Goal: Transaction & Acquisition: Purchase product/service

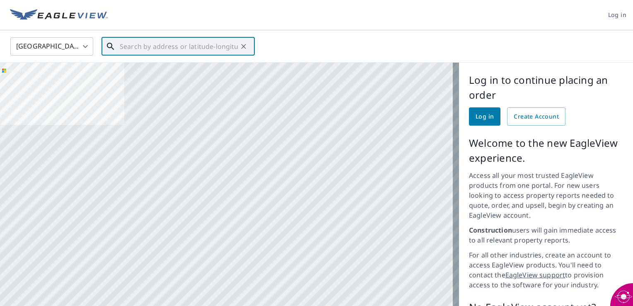
click at [138, 44] on input "text" at bounding box center [179, 46] width 118 height 23
click at [197, 45] on input "text" at bounding box center [179, 46] width 118 height 23
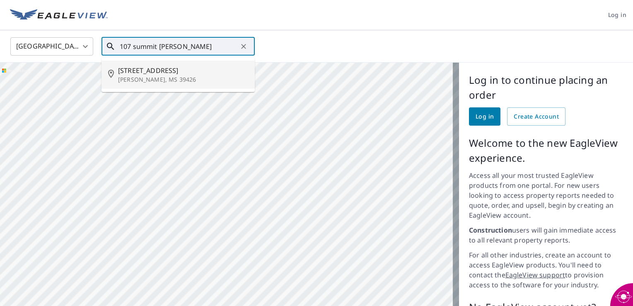
click at [151, 80] on p "[PERSON_NAME], MS 39426" at bounding box center [183, 79] width 130 height 8
type input "[STREET_ADDRESS][PERSON_NAME]"
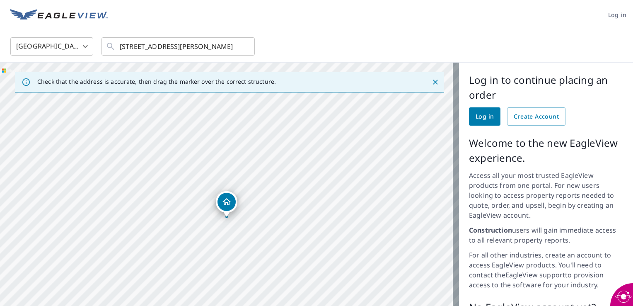
click at [228, 215] on div "Dropped pin, building 1, Residential property, 107 Summit Dr Carriere, MS 39426" at bounding box center [226, 212] width 11 height 8
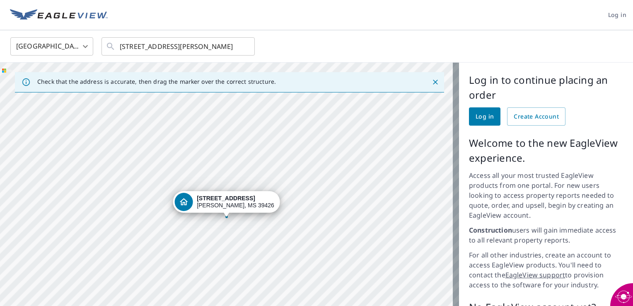
click at [236, 217] on div "[STREET_ADDRESS][PERSON_NAME]" at bounding box center [229, 223] width 459 height 321
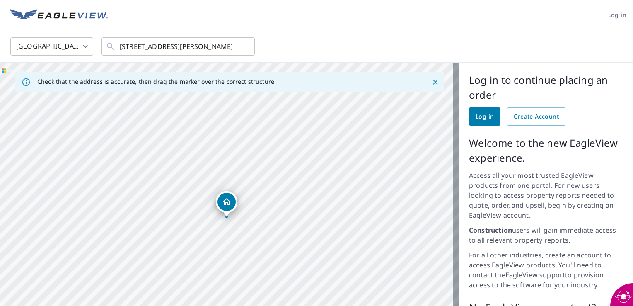
click at [236, 217] on div "[STREET_ADDRESS][PERSON_NAME]" at bounding box center [229, 223] width 459 height 321
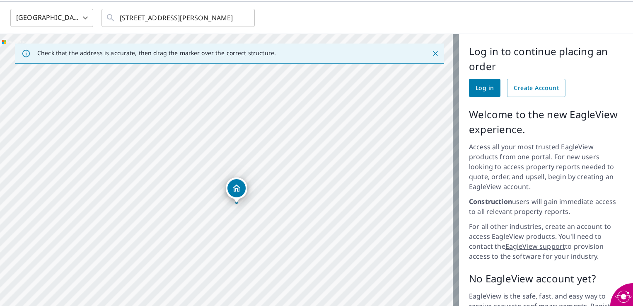
scroll to position [28, 0]
click at [487, 89] on span "Log in" at bounding box center [484, 88] width 18 height 10
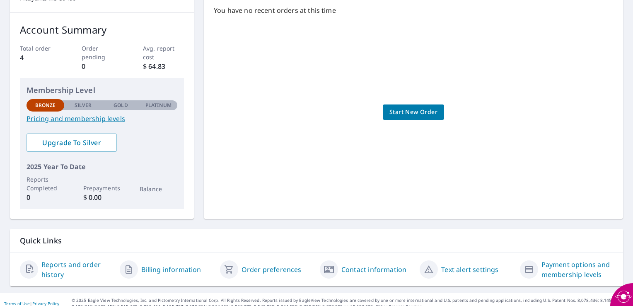
scroll to position [123, 0]
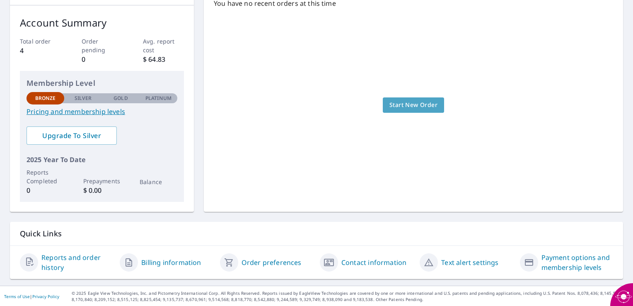
click at [409, 105] on span "Start New Order" at bounding box center [413, 105] width 48 height 10
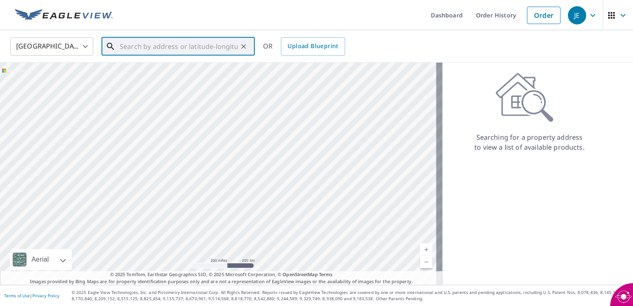
click at [157, 45] on input "text" at bounding box center [179, 46] width 118 height 23
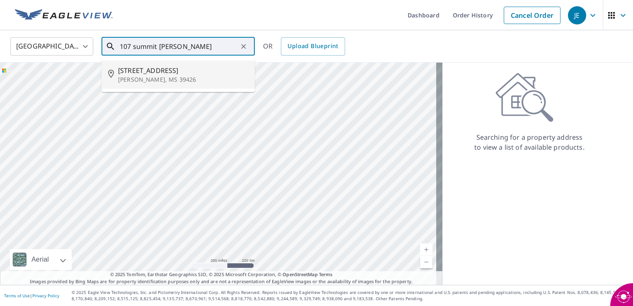
click at [133, 79] on p "[PERSON_NAME], MS 39426" at bounding box center [183, 79] width 130 height 8
type input "[STREET_ADDRESS][PERSON_NAME]"
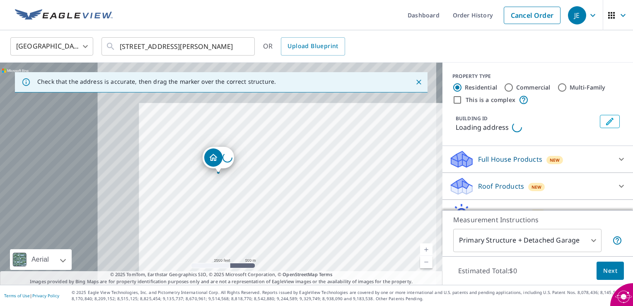
click at [77, 132] on div "Loading address" at bounding box center [221, 174] width 442 height 222
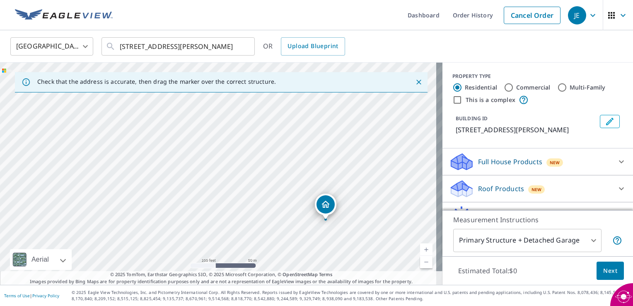
click at [325, 221] on div "[STREET_ADDRESS][PERSON_NAME]" at bounding box center [221, 174] width 442 height 222
click at [238, 264] on div "[STREET_ADDRESS][PERSON_NAME]" at bounding box center [221, 174] width 442 height 222
click at [202, 266] on div "[STREET_ADDRESS][PERSON_NAME]" at bounding box center [221, 174] width 442 height 222
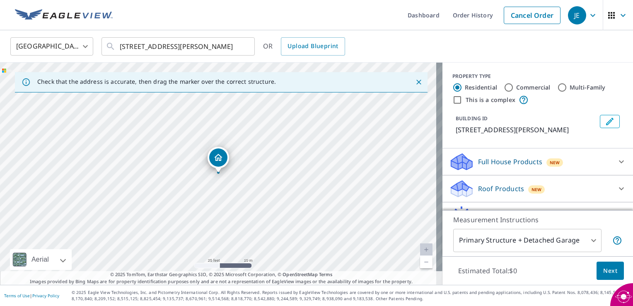
click at [240, 264] on div "[STREET_ADDRESS][PERSON_NAME]" at bounding box center [221, 174] width 442 height 222
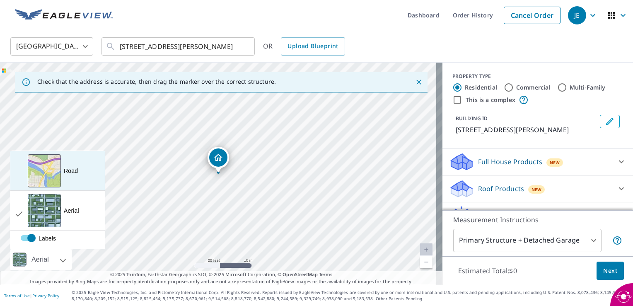
click at [83, 178] on div "Road A standard road map" at bounding box center [57, 171] width 94 height 40
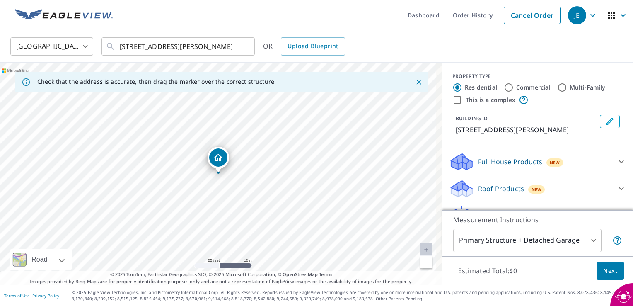
click at [309, 187] on div "[STREET_ADDRESS][PERSON_NAME]" at bounding box center [221, 174] width 442 height 222
click at [616, 159] on icon at bounding box center [621, 162] width 10 height 10
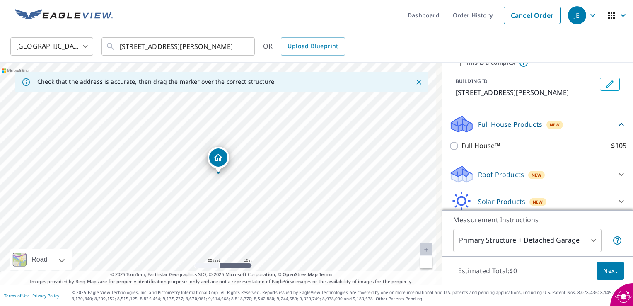
scroll to position [38, 0]
click at [616, 172] on icon at bounding box center [621, 174] width 10 height 10
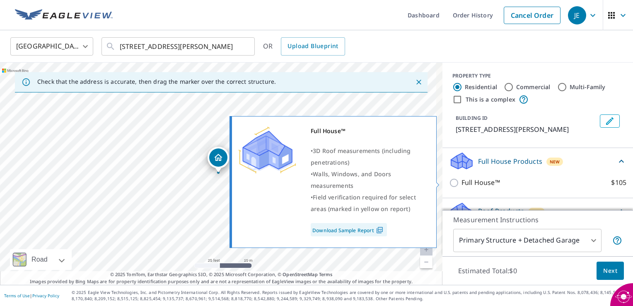
scroll to position [0, 0]
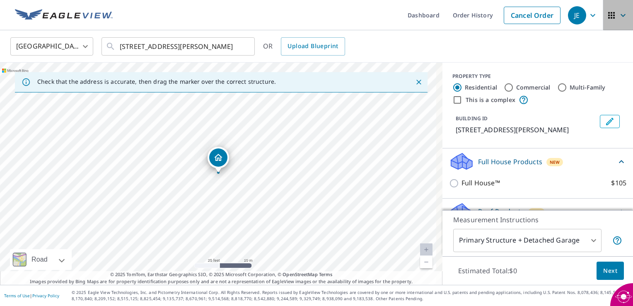
click at [606, 19] on icon "button" at bounding box center [611, 15] width 10 height 10
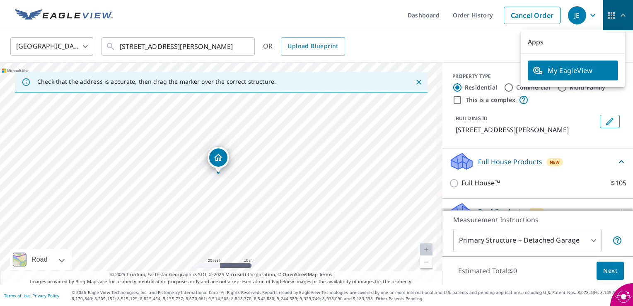
click at [618, 17] on icon "button" at bounding box center [623, 15] width 10 height 10
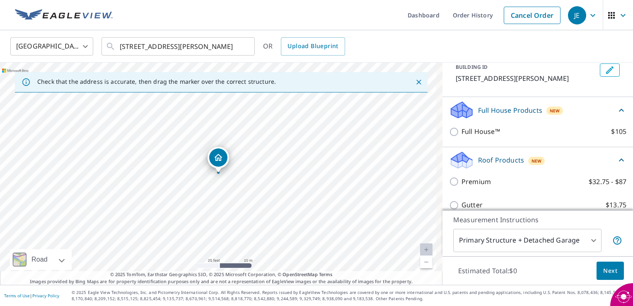
scroll to position [53, 0]
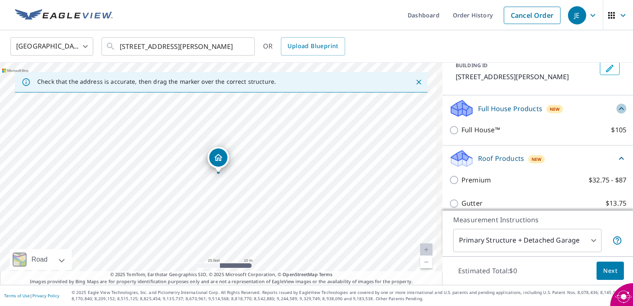
click at [616, 110] on icon at bounding box center [621, 109] width 10 height 10
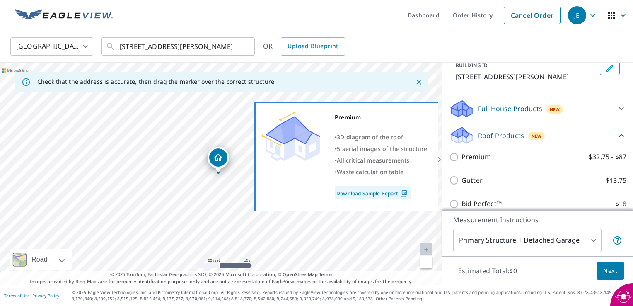
click at [474, 159] on p "Premium" at bounding box center [475, 157] width 29 height 10
click at [461, 159] on input "Premium $32.75 - $87" at bounding box center [455, 157] width 12 height 10
checkbox input "true"
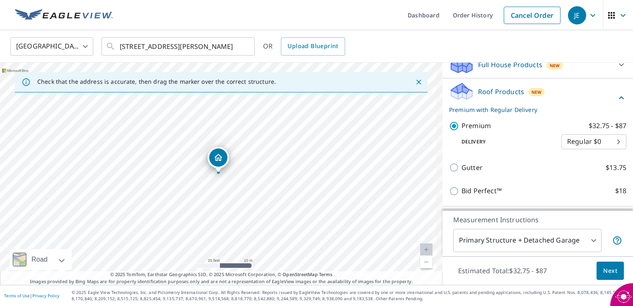
scroll to position [98, 0]
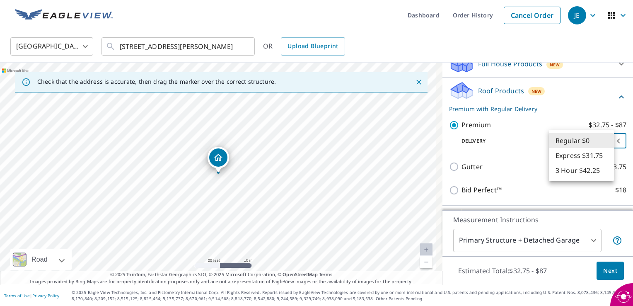
click at [606, 141] on body "JE JE Dashboard Order History Cancel Order JE United States US ​ 107 Summit Dr …" at bounding box center [316, 153] width 633 height 306
click at [322, 44] on div at bounding box center [316, 153] width 633 height 306
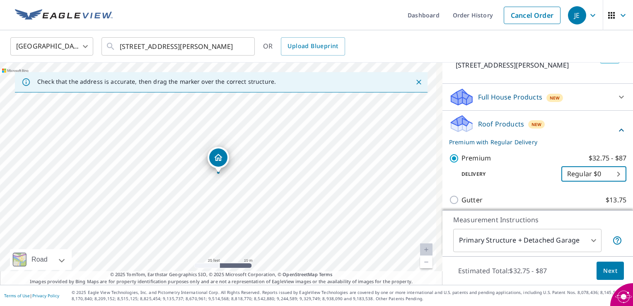
scroll to position [64, 0]
click at [616, 99] on icon at bounding box center [621, 97] width 10 height 10
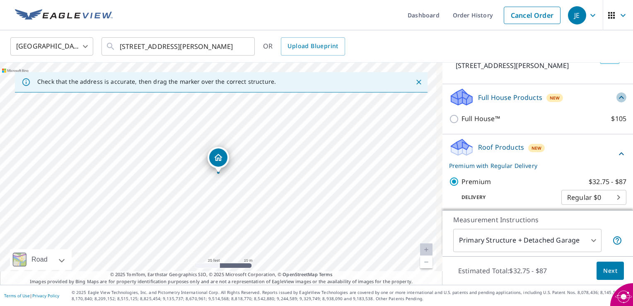
click at [616, 95] on icon at bounding box center [621, 97] width 10 height 10
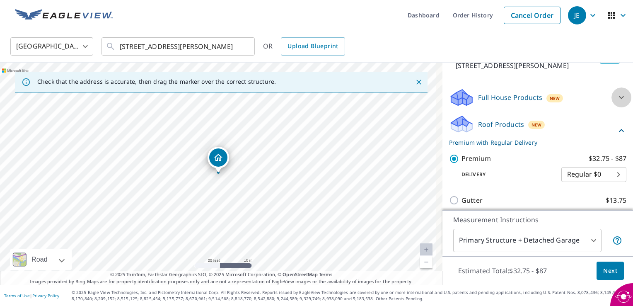
click at [616, 94] on icon at bounding box center [621, 97] width 10 height 10
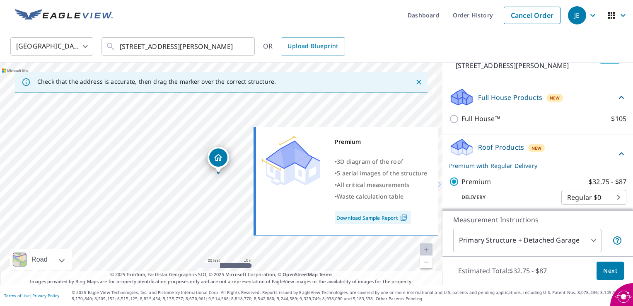
click at [375, 220] on link "Download Sample Report" at bounding box center [373, 216] width 76 height 13
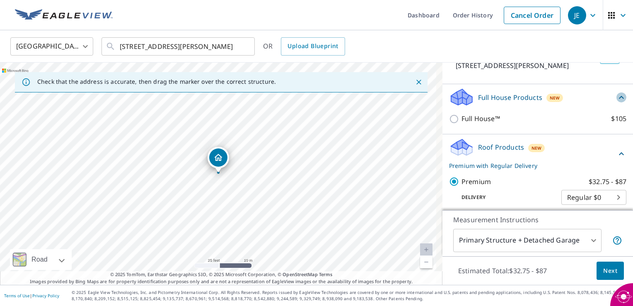
click at [616, 98] on icon at bounding box center [621, 97] width 10 height 10
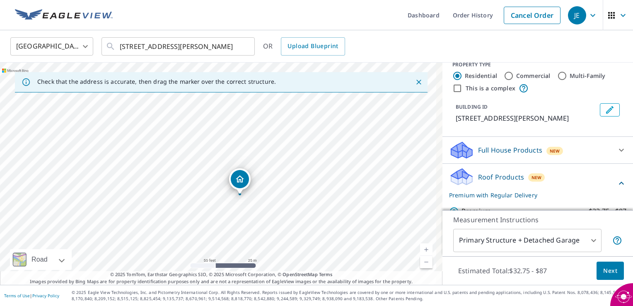
scroll to position [0, 0]
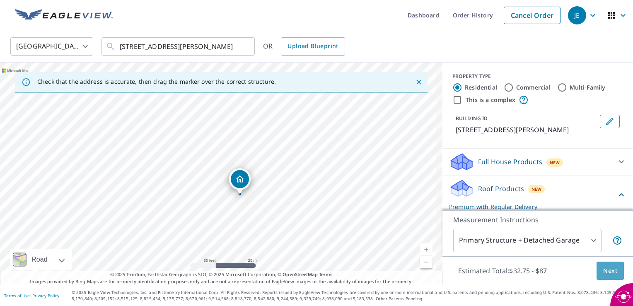
click at [604, 268] on span "Next" at bounding box center [610, 270] width 14 height 10
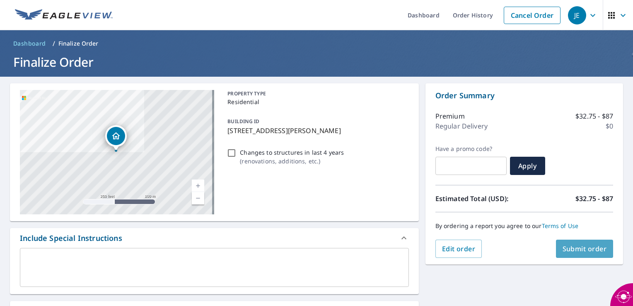
click at [562, 245] on span "Submit order" at bounding box center [584, 248] width 44 height 9
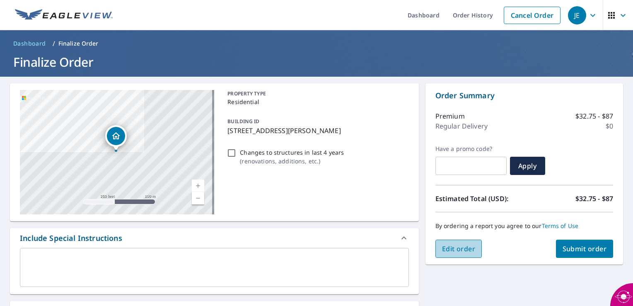
click at [466, 248] on span "Edit order" at bounding box center [459, 248] width 34 height 9
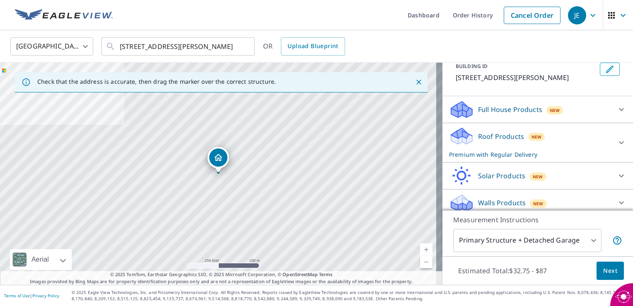
scroll to position [58, 0]
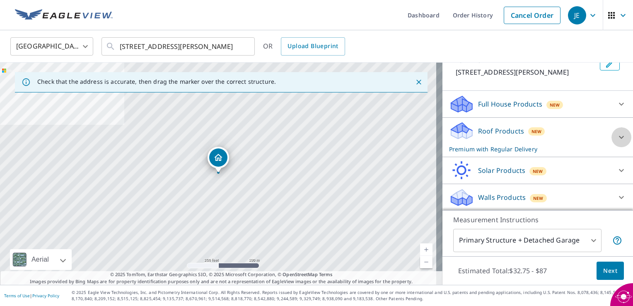
click at [616, 133] on icon at bounding box center [621, 137] width 10 height 10
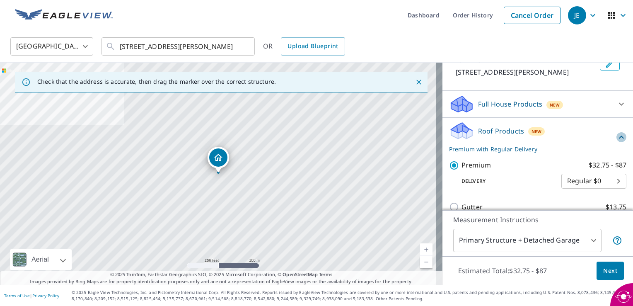
click at [616, 133] on icon at bounding box center [621, 137] width 10 height 10
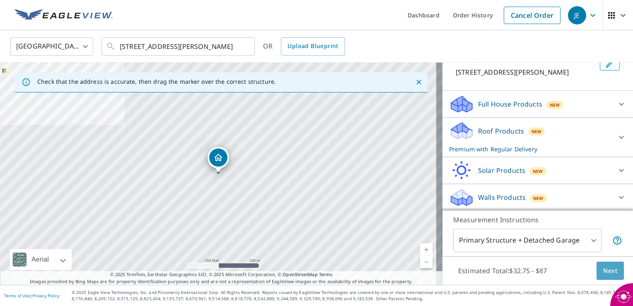
click at [606, 276] on button "Next" at bounding box center [609, 270] width 27 height 19
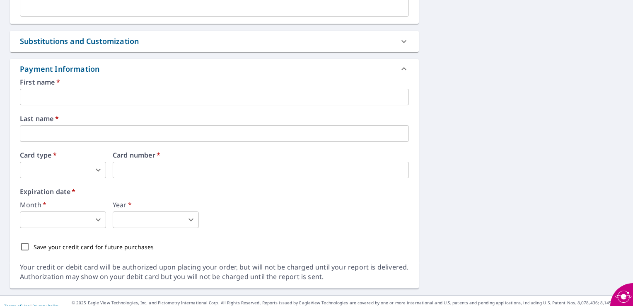
scroll to position [388, 0]
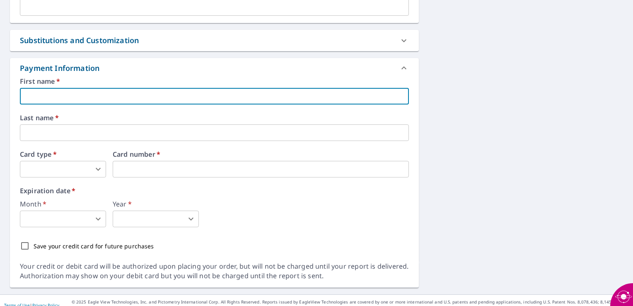
click at [217, 94] on input "text" at bounding box center [214, 96] width 389 height 17
type input "jose"
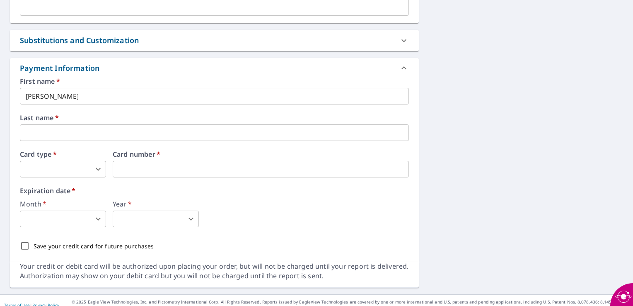
click at [190, 116] on label "Last name   *" at bounding box center [214, 117] width 389 height 7
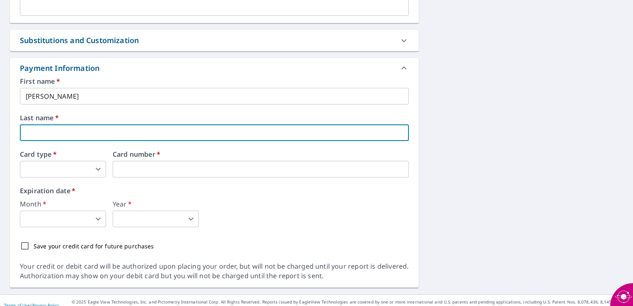
click at [39, 130] on input "text" at bounding box center [214, 132] width 389 height 17
type input "estrada"
type input "gloriagonzales552@yahoo.com"
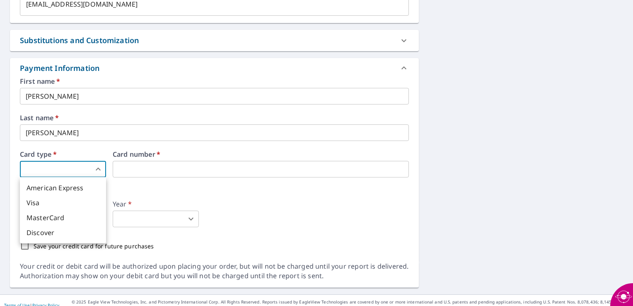
click at [72, 168] on body "JE JE Dashboard Order History Cancel Order JE Dashboard / Finalize Order Finali…" at bounding box center [316, 153] width 633 height 306
click at [49, 200] on li "Visa" at bounding box center [63, 202] width 86 height 15
type input "2"
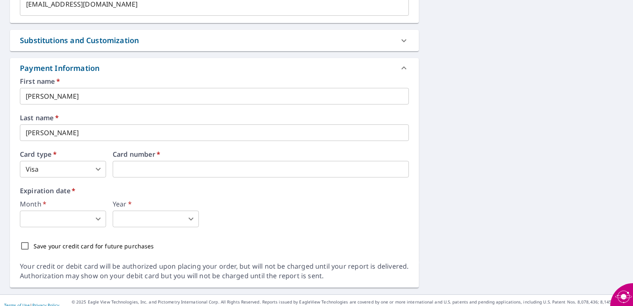
click at [52, 216] on body "JE JE Dashboard Order History Cancel Order JE Dashboard / Finalize Order Finali…" at bounding box center [316, 153] width 633 height 306
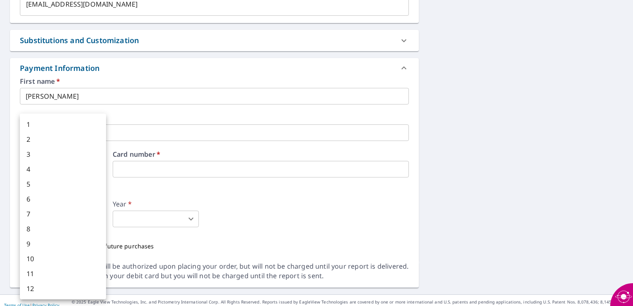
click at [32, 226] on li "8" at bounding box center [63, 228] width 86 height 15
type input "8"
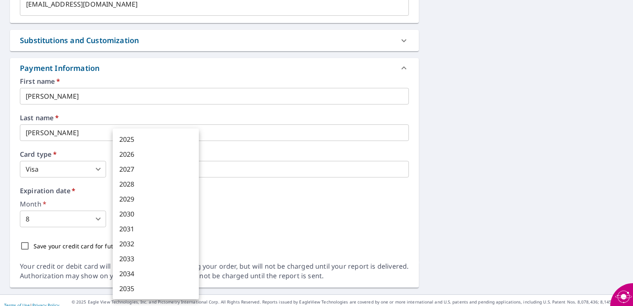
click at [139, 217] on body "JE JE Dashboard Order History Cancel Order JE Dashboard / Finalize Order Finali…" at bounding box center [316, 153] width 633 height 306
click at [133, 172] on li "2027" at bounding box center [156, 169] width 86 height 15
type input "2027"
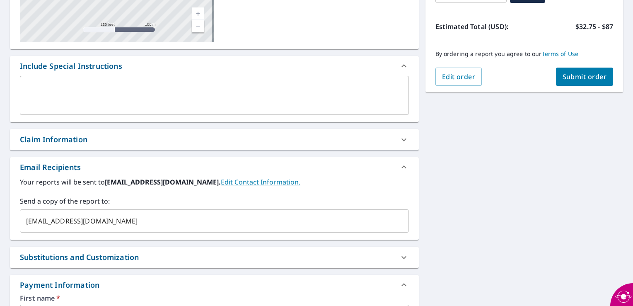
scroll to position [112, 0]
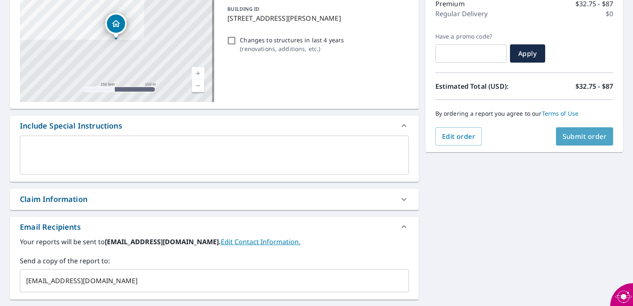
click at [565, 137] on span "Submit order" at bounding box center [584, 136] width 44 height 9
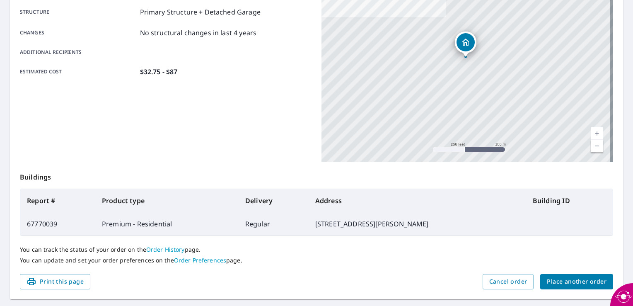
scroll to position [161, 0]
click at [38, 282] on span "Print this page" at bounding box center [55, 281] width 57 height 10
